Goal: Check status

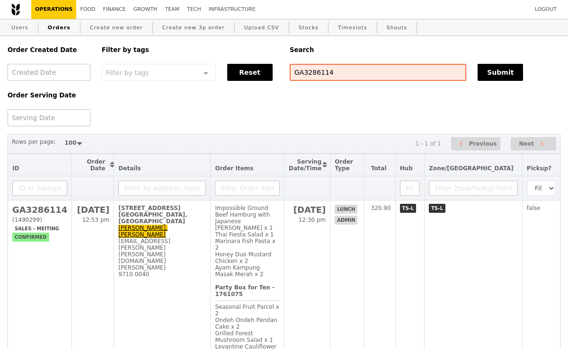
select select "100"
click at [341, 69] on input "GA3286114" at bounding box center [378, 72] width 177 height 17
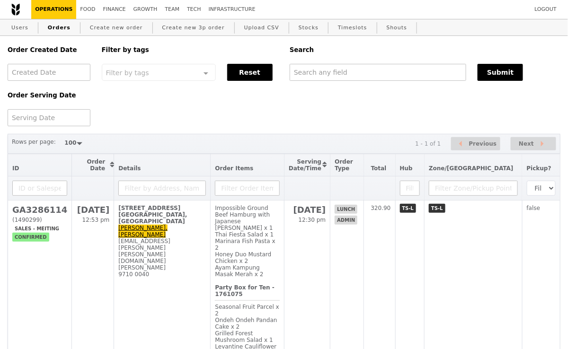
click at [163, 143] on div "Rows per page: 50 100 200 1 - 1 of 1 Previous Next" at bounding box center [284, 144] width 553 height 20
